Goal: Task Accomplishment & Management: Complete application form

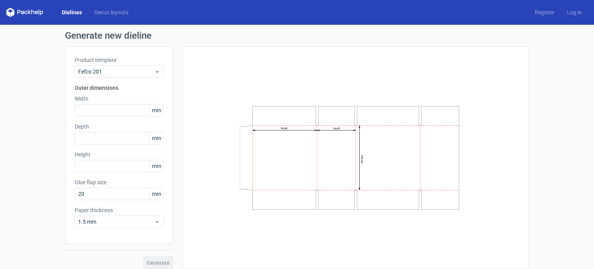
scroll to position [6, 0]
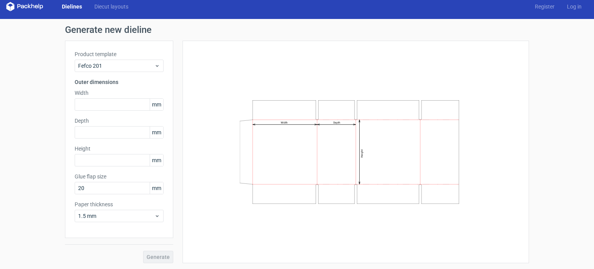
click at [150, 256] on div "Generate" at bounding box center [119, 250] width 108 height 25
click at [306, 169] on icon "Width Depth Height" at bounding box center [356, 152] width 232 height 116
click at [130, 190] on input "20" at bounding box center [119, 188] width 89 height 12
click at [126, 214] on span "1.5 mm" at bounding box center [116, 216] width 76 height 8
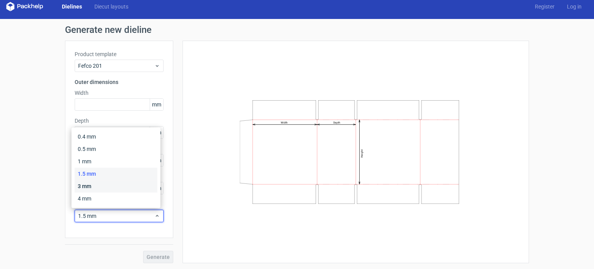
click at [126, 187] on div "3 mm" at bounding box center [116, 186] width 83 height 12
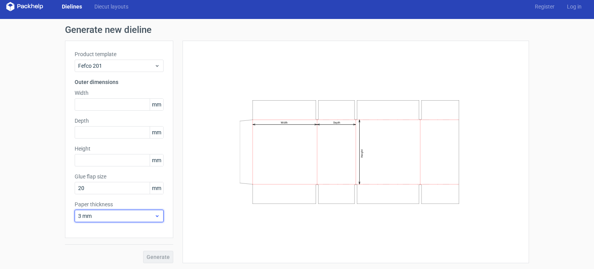
click at [128, 214] on span "3 mm" at bounding box center [116, 216] width 76 height 8
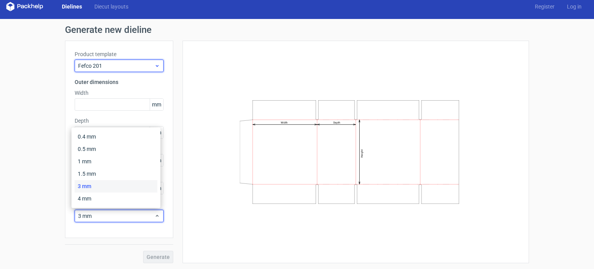
click at [114, 65] on span "Fefco 201" at bounding box center [116, 66] width 76 height 8
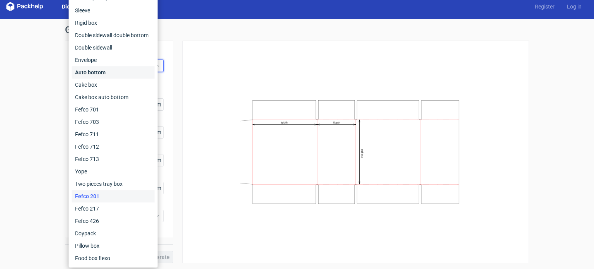
click at [100, 74] on div "Auto bottom" at bounding box center [113, 72] width 83 height 12
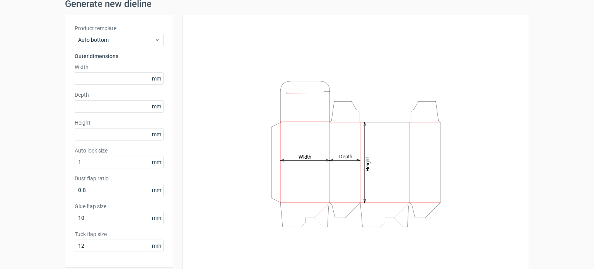
scroll to position [61, 0]
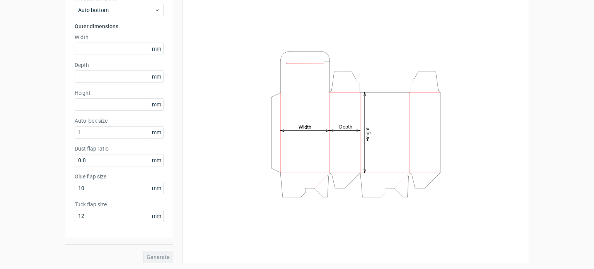
click at [152, 256] on div "Generate" at bounding box center [119, 250] width 108 height 25
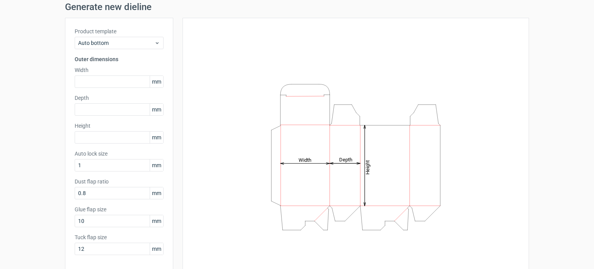
scroll to position [0, 0]
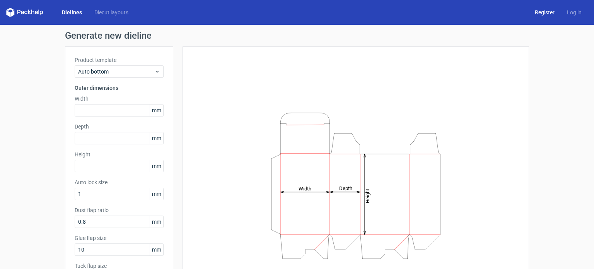
click at [538, 11] on link "Register" at bounding box center [544, 13] width 32 height 8
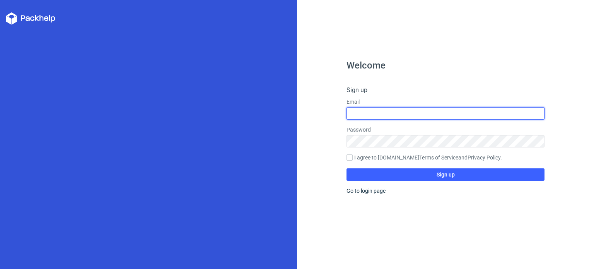
click at [389, 112] on input "text" at bounding box center [445, 113] width 198 height 12
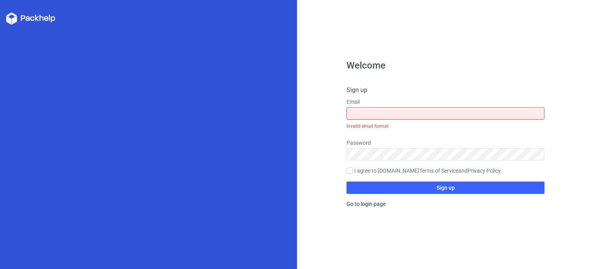
click at [390, 90] on h4 "Sign up" at bounding box center [445, 89] width 198 height 9
click at [374, 113] on input "text" at bounding box center [445, 113] width 198 height 12
type input "[EMAIL_ADDRESS][DOMAIN_NAME]"
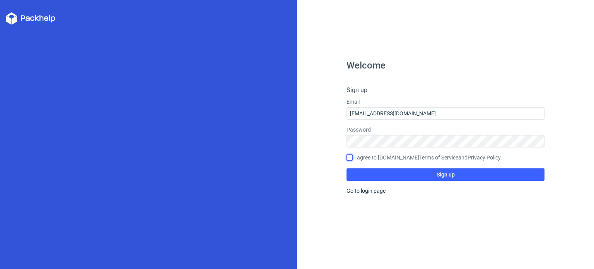
click at [349, 155] on input "I agree to [DOMAIN_NAME] Terms of Service and Privacy Policy ." at bounding box center [349, 157] width 6 height 6
checkbox input "true"
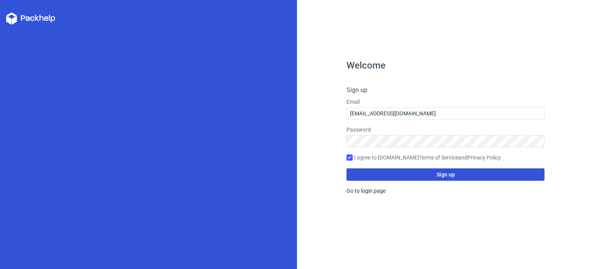
click at [427, 172] on button "Sign up" at bounding box center [445, 174] width 198 height 12
